Goal: Use online tool/utility

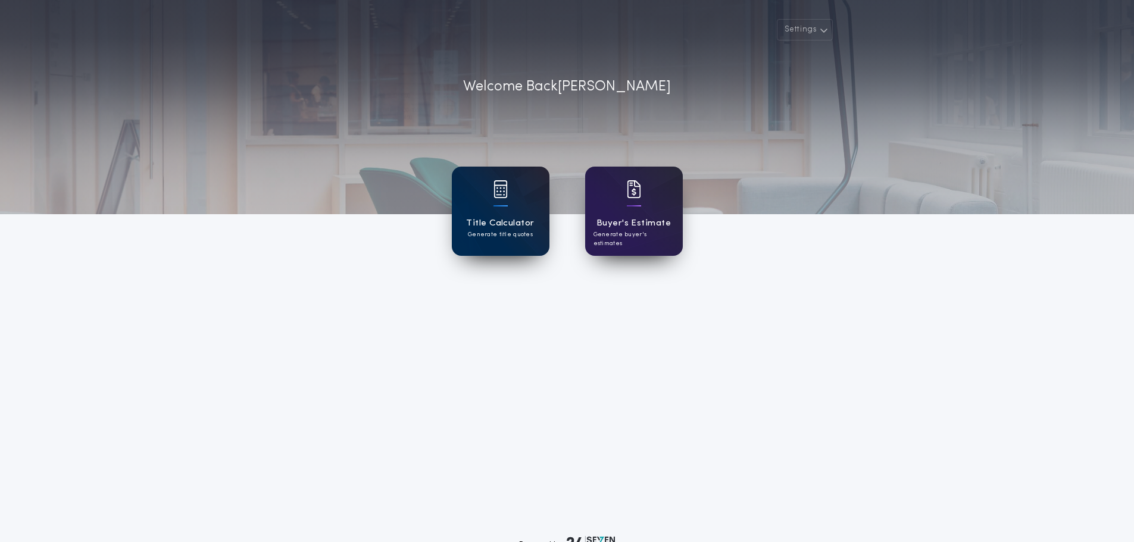
click at [492, 220] on h1 "Title Calculator" at bounding box center [500, 224] width 68 height 14
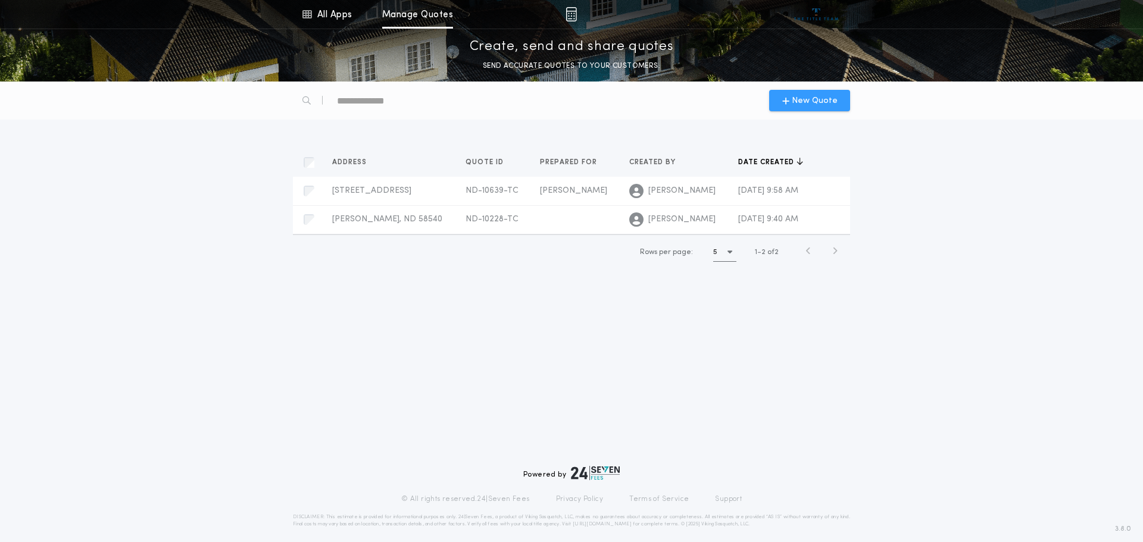
click at [787, 99] on icon "button" at bounding box center [785, 101] width 7 height 10
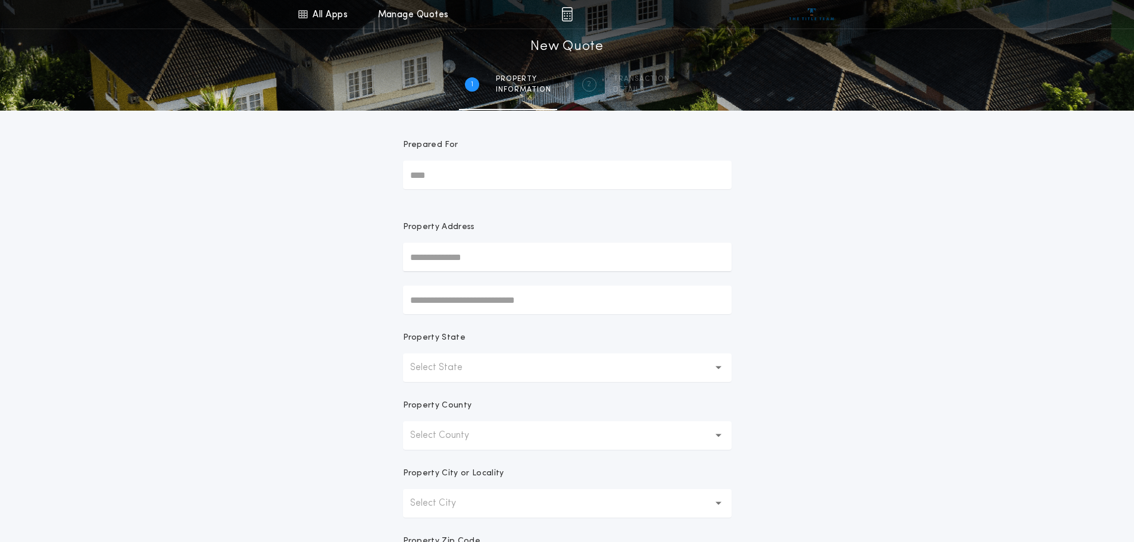
scroll to position [233, 0]
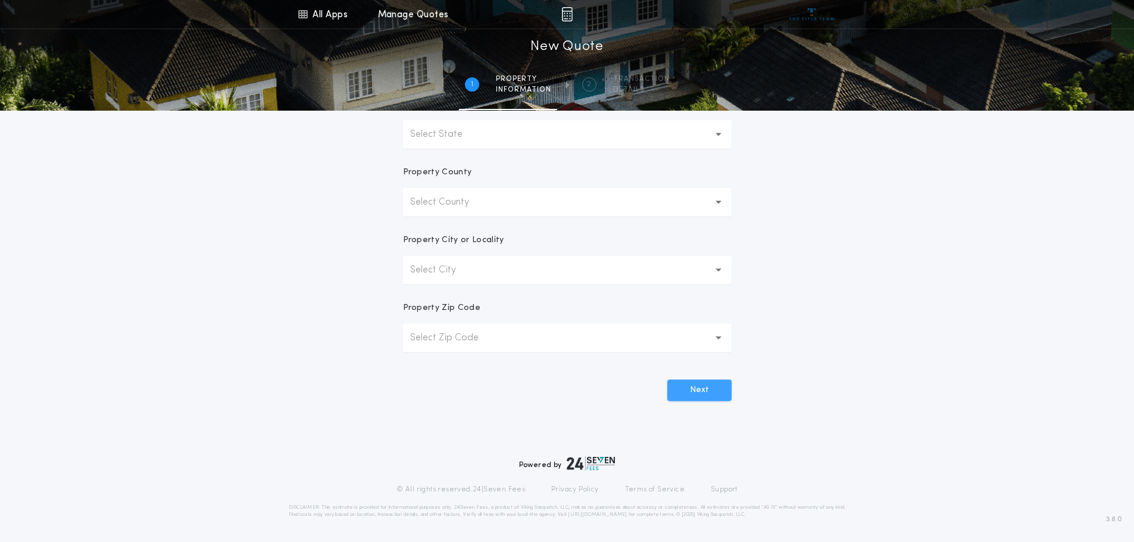
click at [693, 389] on button "Next" at bounding box center [699, 390] width 64 height 21
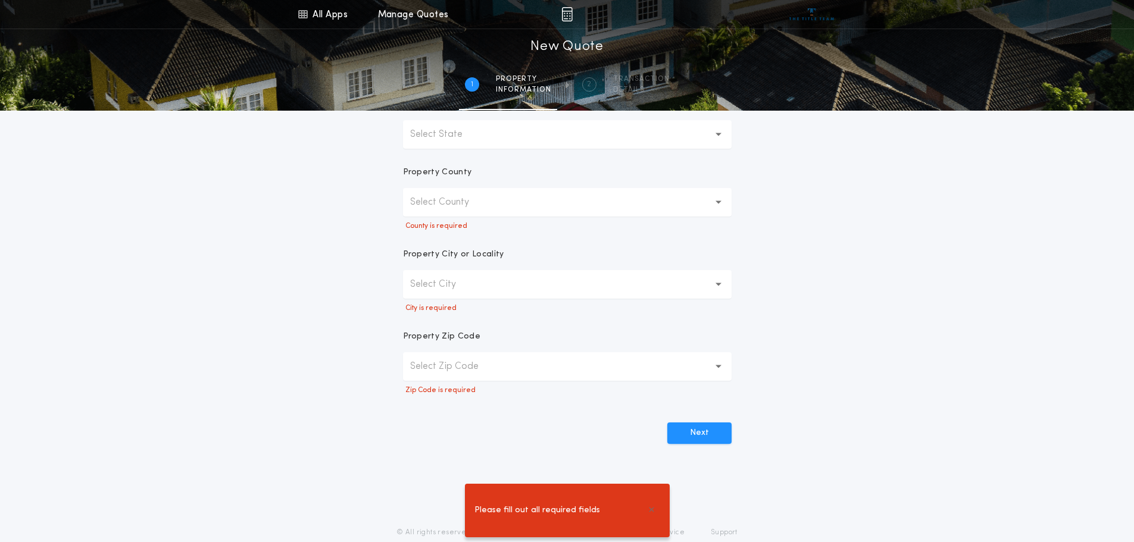
click at [439, 206] on p "Select County" at bounding box center [449, 202] width 78 height 14
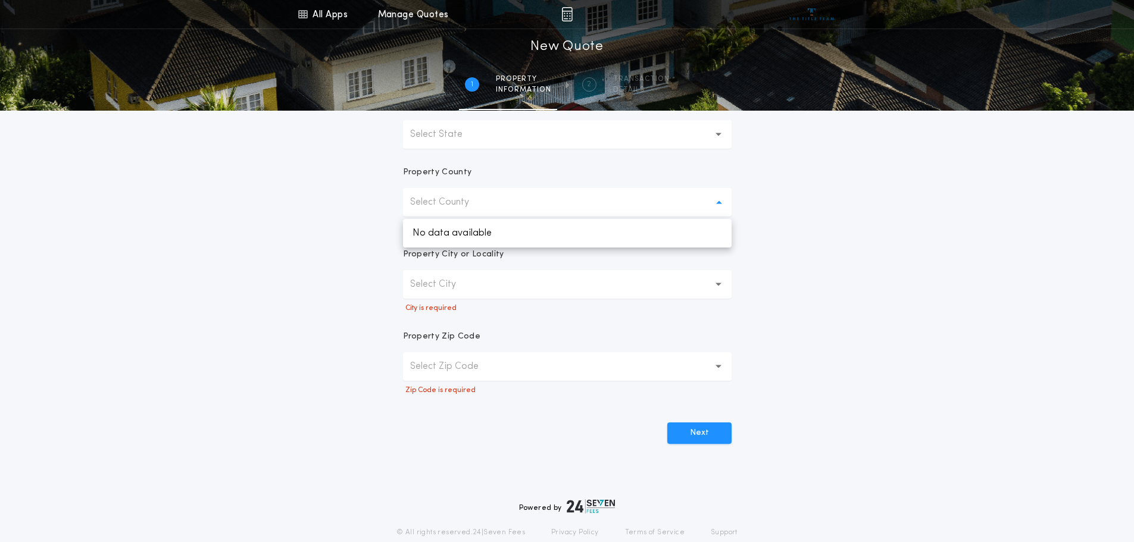
click at [381, 230] on div "All Apps Title Calculator Buyer's Estimate Menu All Apps Manage Quotes 1 /2 New…" at bounding box center [567, 128] width 1134 height 723
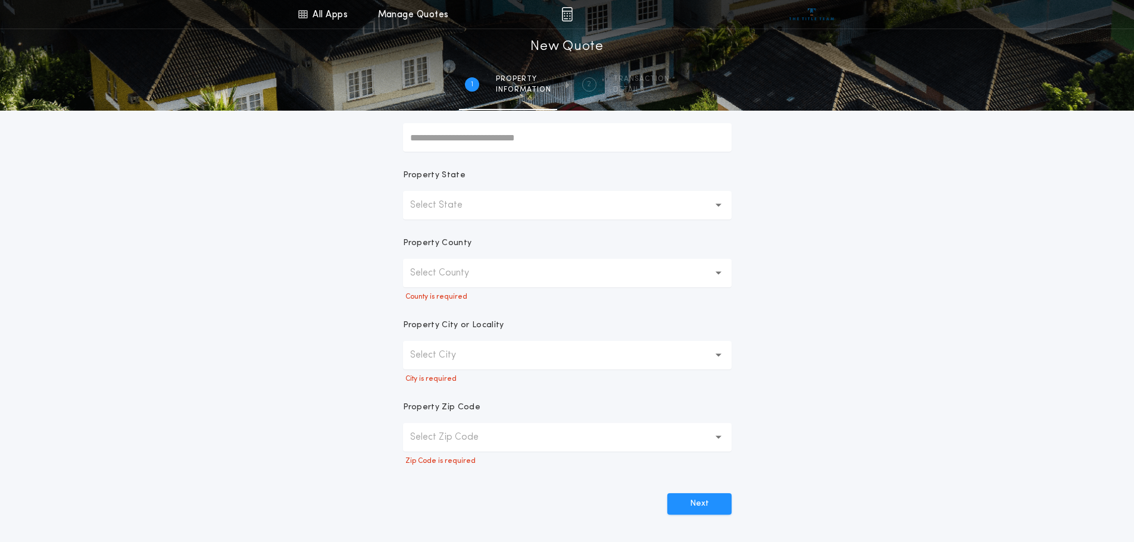
scroll to position [55, 0]
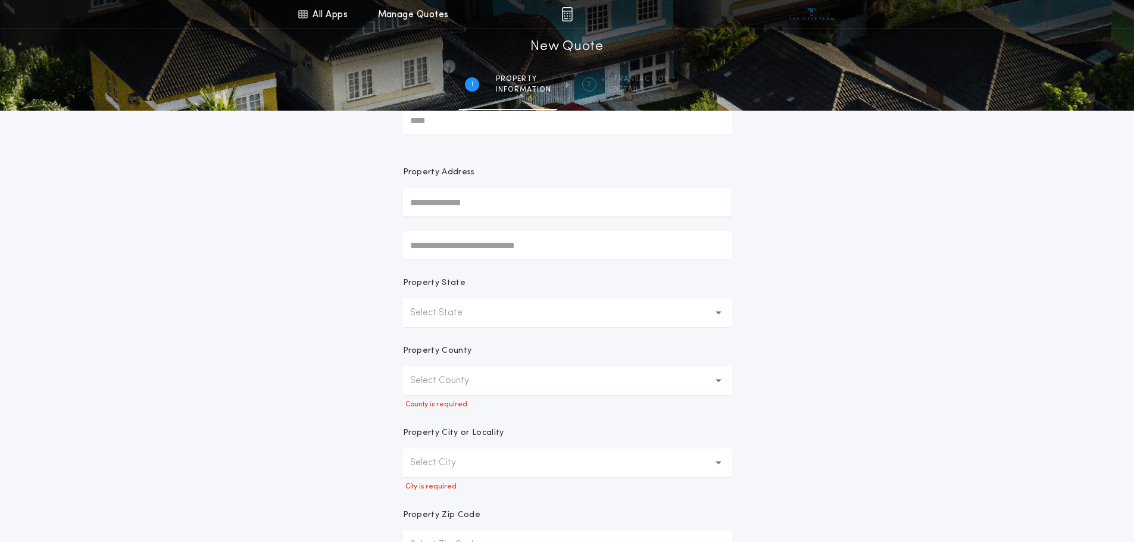
click at [443, 206] on input "text" at bounding box center [567, 202] width 328 height 29
type input "*"
click at [531, 207] on input "text" at bounding box center [567, 202] width 328 height 29
click at [486, 226] on button "[STREET_ADDRESS]" at bounding box center [567, 226] width 328 height 18
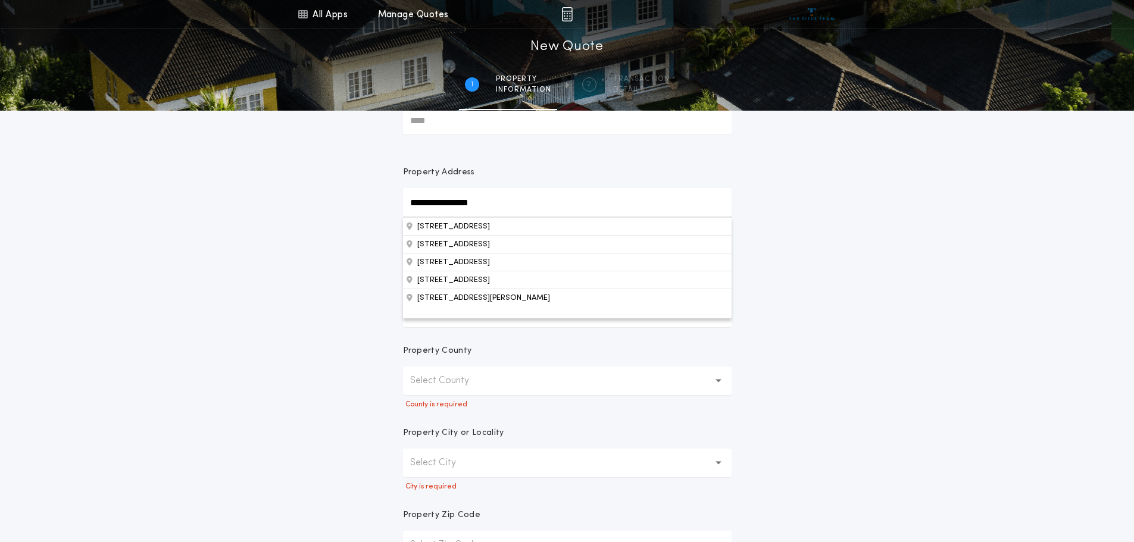
type input "**********"
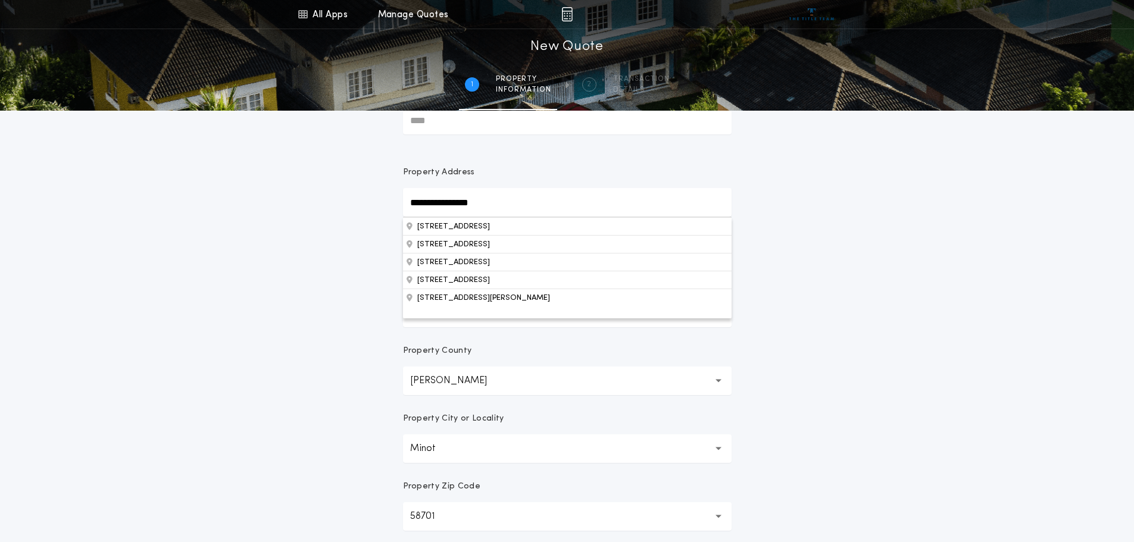
click at [347, 252] on div "**********" at bounding box center [567, 285] width 1134 height 680
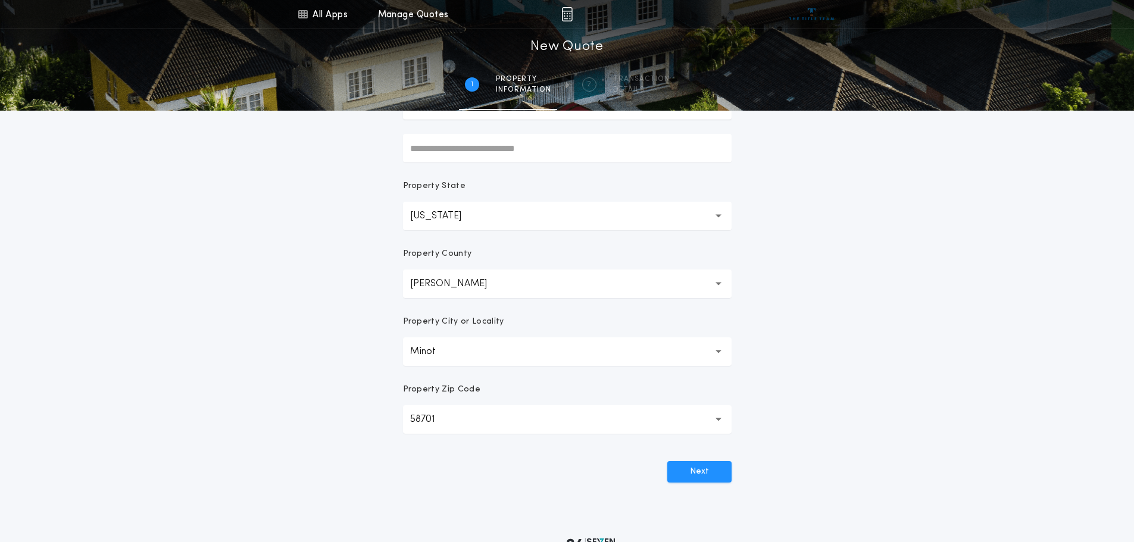
scroll to position [233, 0]
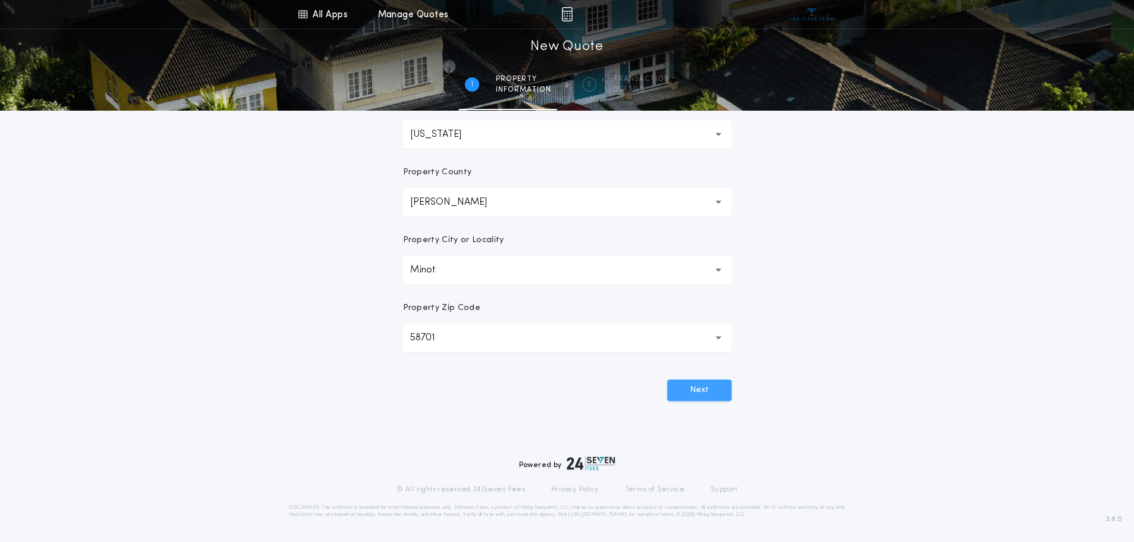
click at [725, 396] on button "Next" at bounding box center [699, 390] width 64 height 21
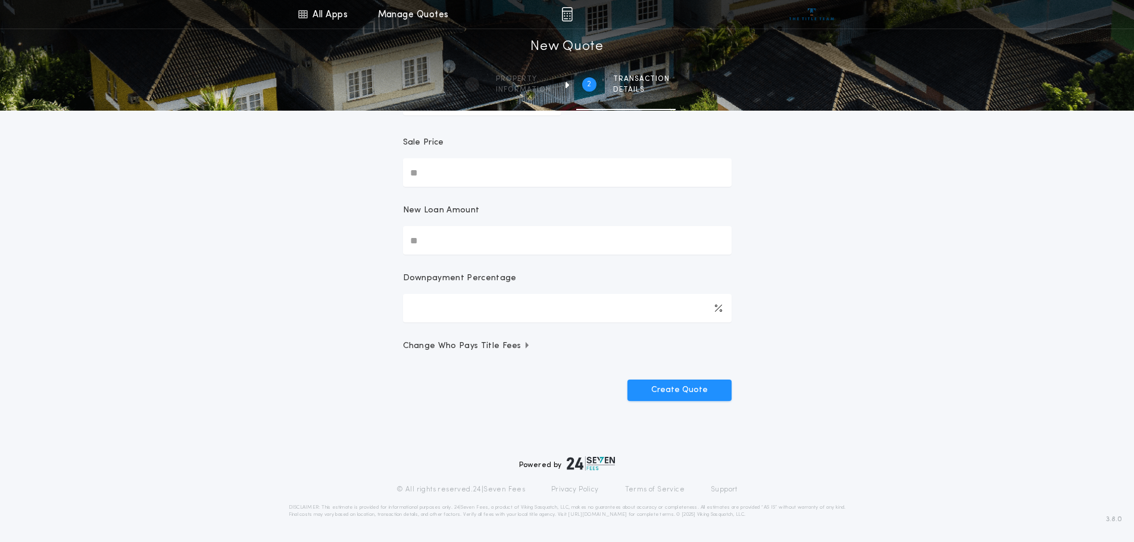
scroll to position [0, 0]
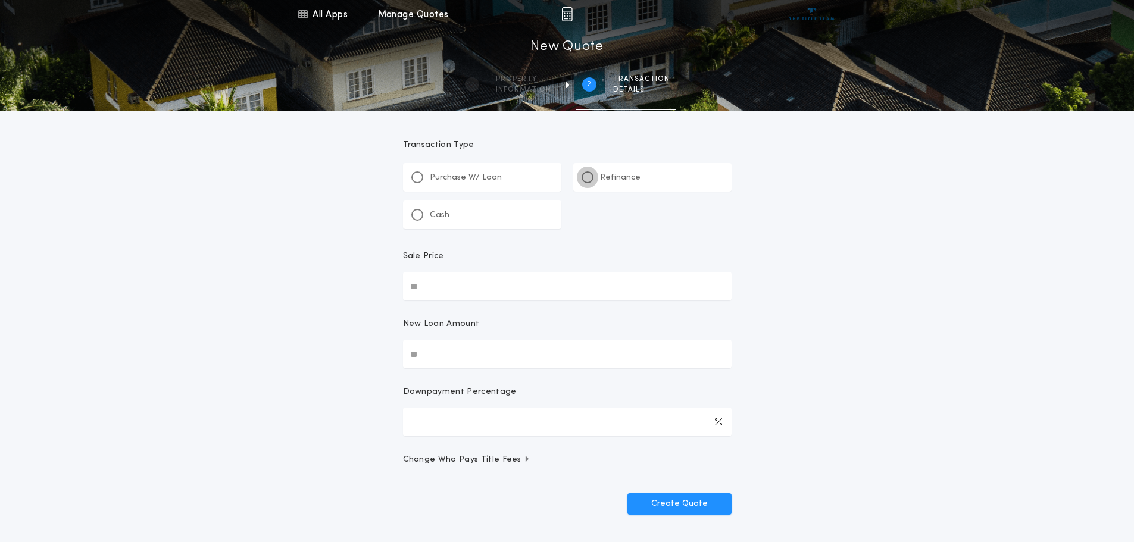
click at [582, 179] on div at bounding box center [587, 177] width 12 height 12
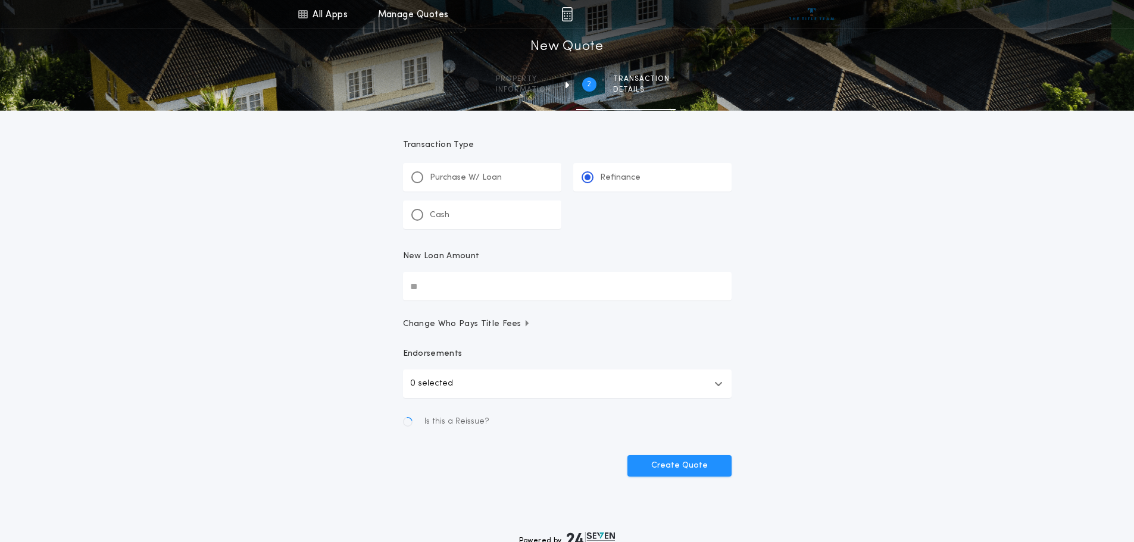
click at [467, 282] on input "New Loan Amount" at bounding box center [567, 286] width 328 height 29
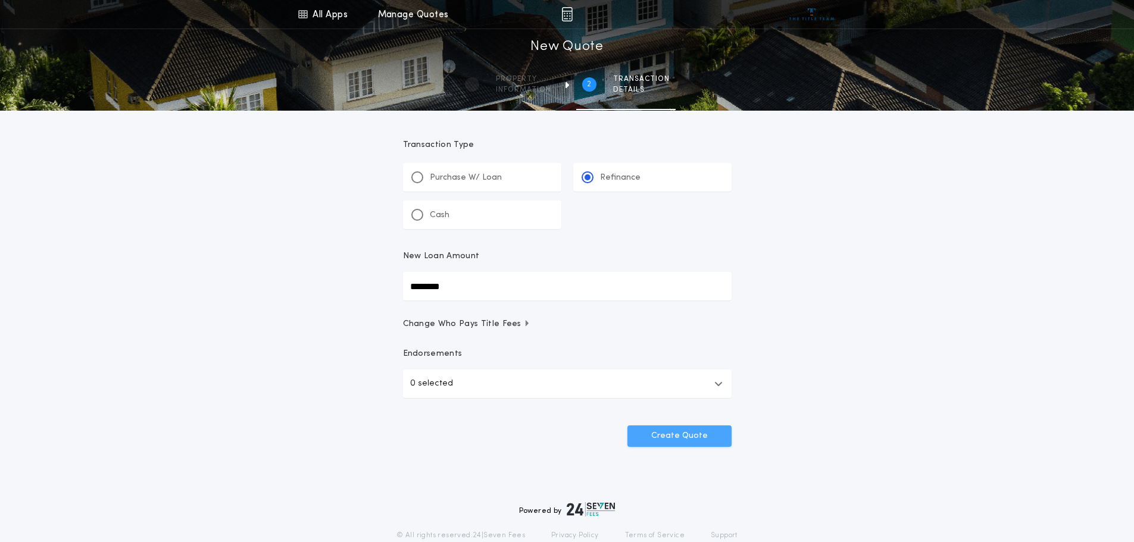
type input "********"
click at [665, 435] on button "Create Quote" at bounding box center [679, 435] width 104 height 21
